Goal: Book appointment/travel/reservation

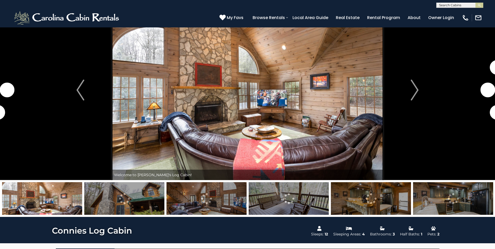
click at [135, 204] on img at bounding box center [124, 198] width 80 height 33
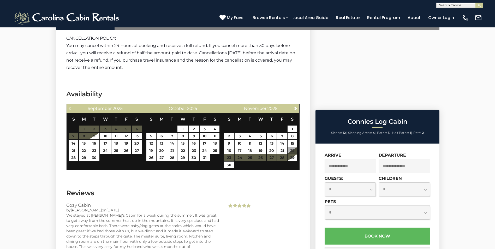
scroll to position [1018, 0]
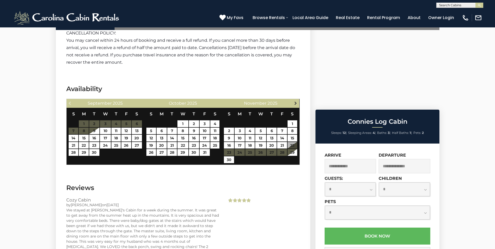
click at [295, 101] on span "Next" at bounding box center [296, 103] width 4 height 4
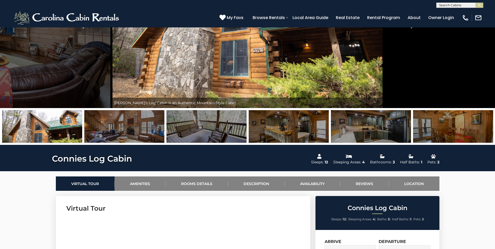
scroll to position [52, 0]
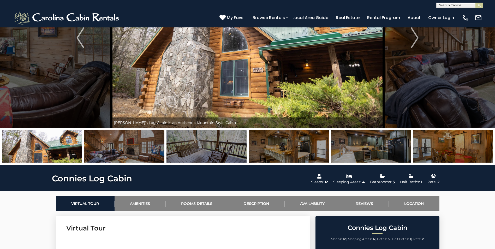
click at [294, 153] on img at bounding box center [289, 146] width 80 height 33
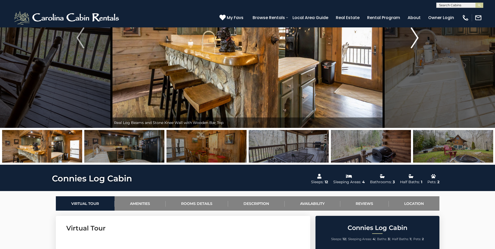
click at [414, 41] on img "Next" at bounding box center [415, 37] width 8 height 21
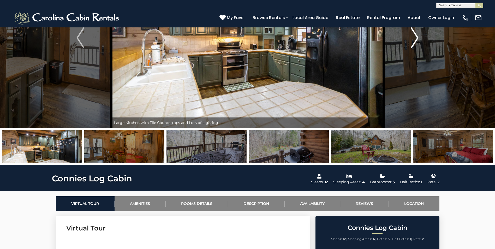
click at [414, 41] on img "Next" at bounding box center [415, 37] width 8 height 21
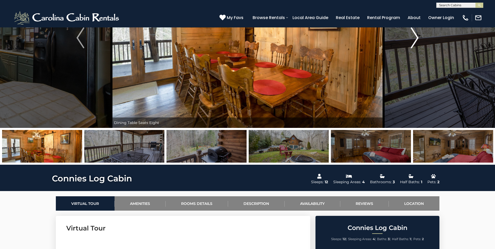
click at [414, 41] on img "Next" at bounding box center [415, 37] width 8 height 21
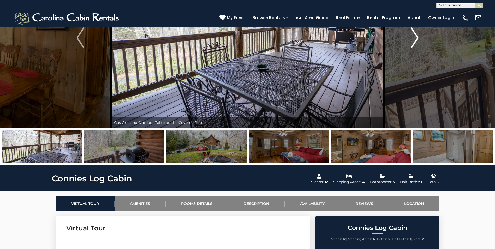
click at [414, 41] on img "Next" at bounding box center [415, 37] width 8 height 21
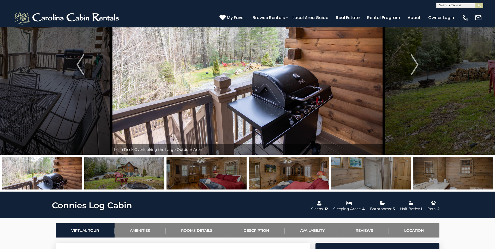
scroll to position [0, 0]
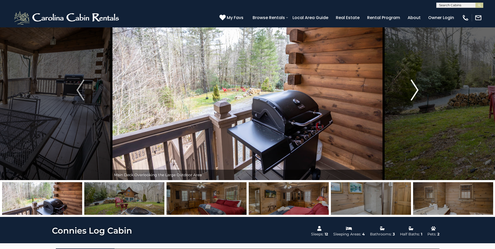
click at [417, 88] on img "Next" at bounding box center [415, 90] width 8 height 21
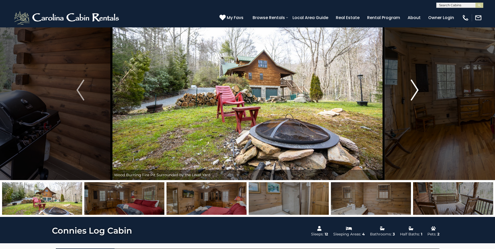
click at [417, 88] on img "Next" at bounding box center [415, 90] width 8 height 21
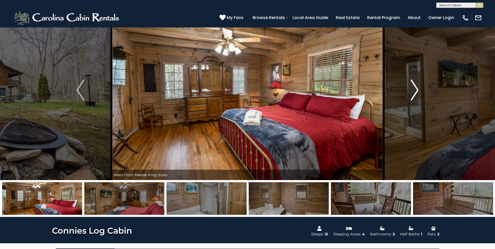
click at [417, 88] on img "Next" at bounding box center [415, 90] width 8 height 21
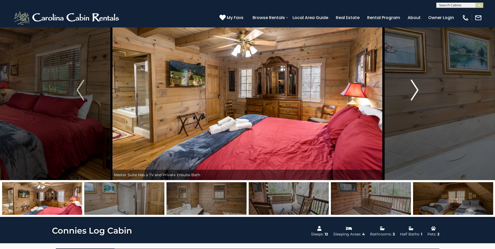
click at [417, 88] on img "Next" at bounding box center [415, 90] width 8 height 21
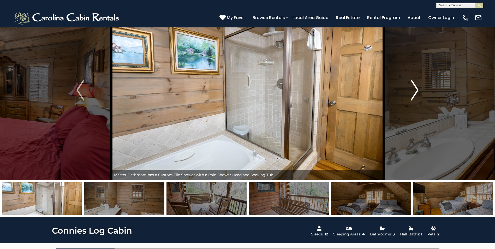
click at [417, 88] on img "Next" at bounding box center [415, 90] width 8 height 21
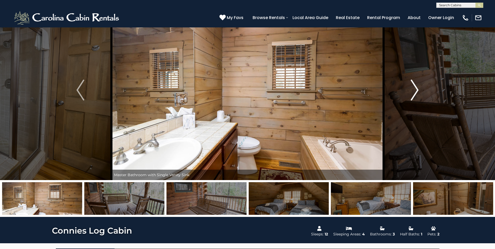
click at [417, 88] on img "Next" at bounding box center [415, 90] width 8 height 21
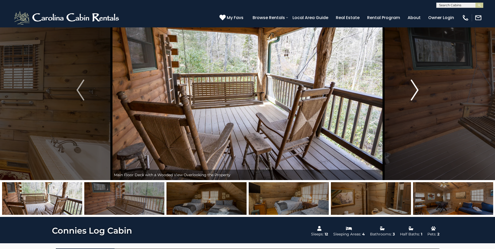
click at [417, 88] on img "Next" at bounding box center [415, 90] width 8 height 21
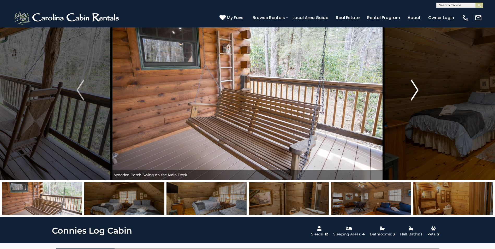
click at [417, 88] on img "Next" at bounding box center [415, 90] width 8 height 21
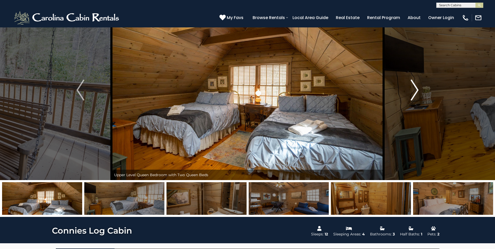
click at [417, 87] on img "Next" at bounding box center [415, 90] width 8 height 21
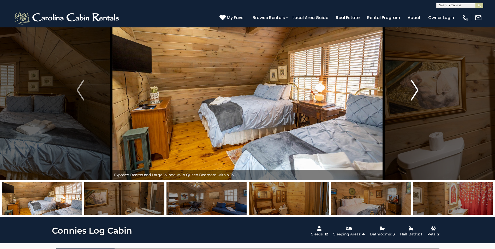
click at [416, 88] on img "Next" at bounding box center [415, 90] width 8 height 21
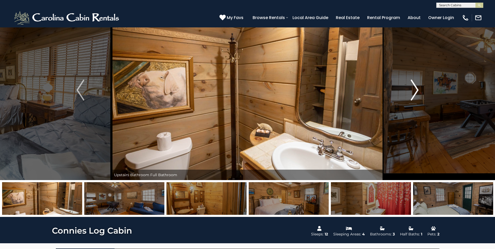
click at [416, 88] on img "Next" at bounding box center [415, 90] width 8 height 21
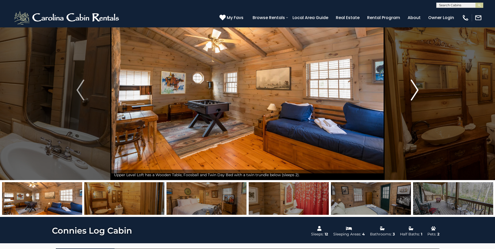
click at [416, 89] on img "Next" at bounding box center [415, 90] width 8 height 21
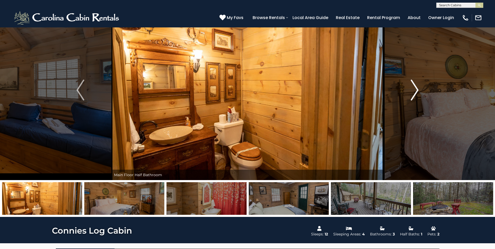
click at [416, 89] on img "Next" at bounding box center [415, 90] width 8 height 21
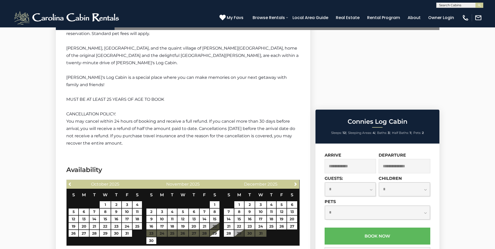
scroll to position [940, 0]
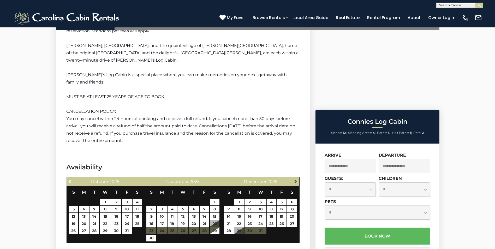
click at [295, 179] on span "Next" at bounding box center [296, 181] width 4 height 4
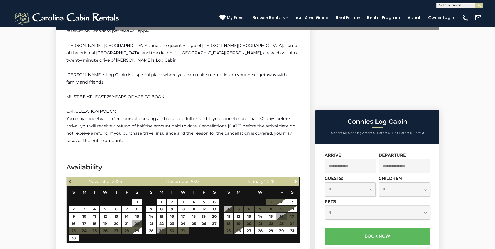
click at [71, 179] on span "Previous" at bounding box center [70, 181] width 4 height 4
